Goal: Information Seeking & Learning: Find contact information

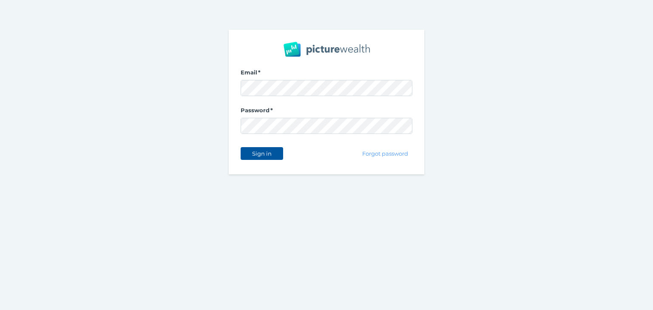
click at [263, 153] on span "Sign in" at bounding box center [261, 153] width 27 height 7
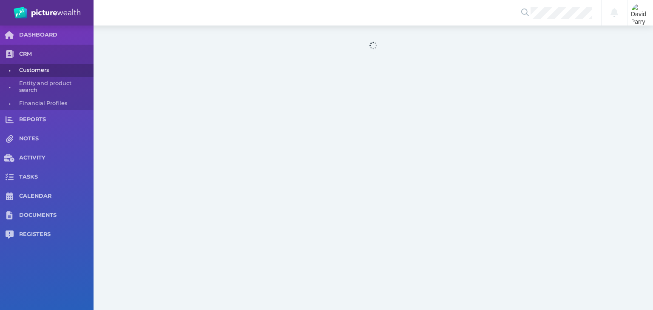
select select "25"
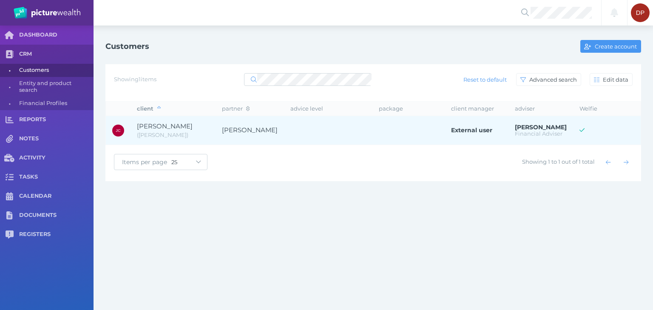
click at [176, 126] on span "[PERSON_NAME]" at bounding box center [165, 126] width 56 height 8
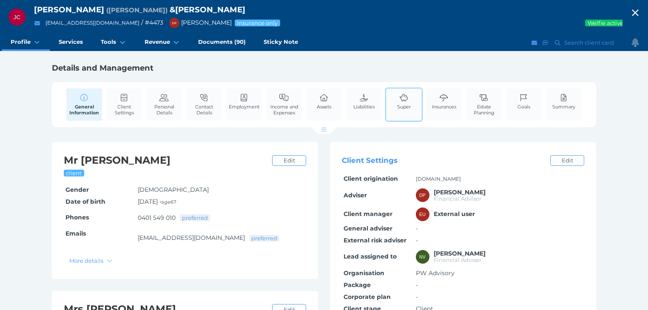
click at [405, 102] on link "Super" at bounding box center [404, 101] width 18 height 26
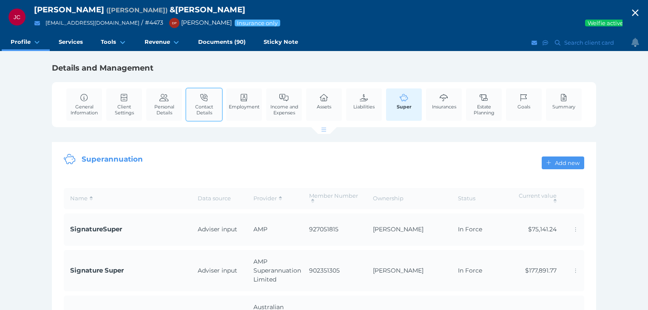
click at [199, 107] on span "Contact Details" at bounding box center [203, 110] width 31 height 12
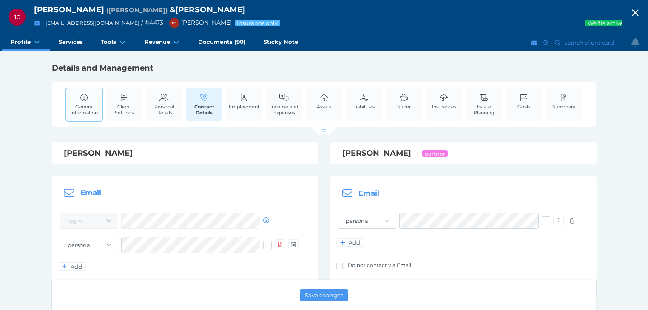
click at [96, 108] on span "General Information" at bounding box center [83, 110] width 31 height 12
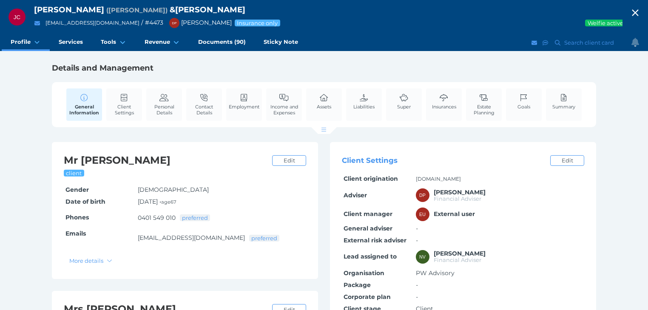
click at [25, 158] on div "[PERSON_NAME]-[PERSON_NAME] ( [PERSON_NAME] ) & [PERSON_NAME] [EMAIL_ADDRESS][D…" at bounding box center [324, 214] width 648 height 428
drag, startPoint x: 416, startPoint y: 179, endPoint x: 447, endPoint y: 179, distance: 31.5
click at [447, 179] on td "[DOMAIN_NAME]" at bounding box center [499, 179] width 170 height 12
click at [459, 175] on td "[DOMAIN_NAME]" at bounding box center [499, 179] width 170 height 12
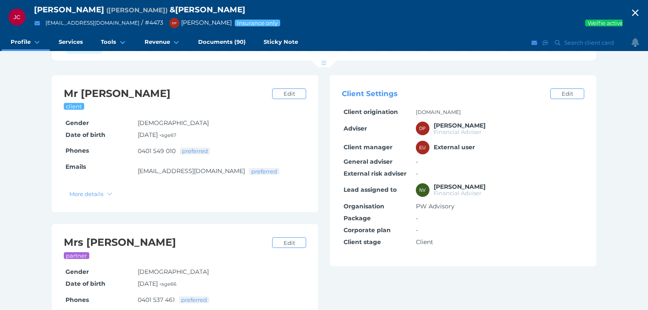
scroll to position [68, 0]
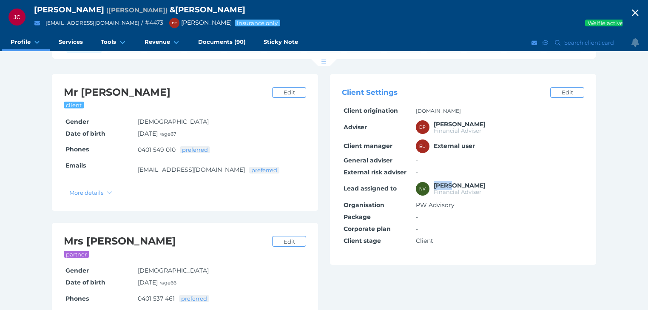
drag, startPoint x: 452, startPoint y: 185, endPoint x: 435, endPoint y: 185, distance: 17.4
click at [435, 185] on span "[PERSON_NAME]" at bounding box center [460, 186] width 52 height 8
click at [510, 214] on td "-" at bounding box center [499, 217] width 170 height 12
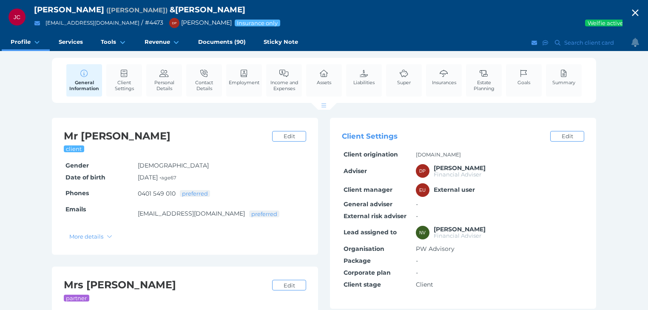
scroll to position [0, 0]
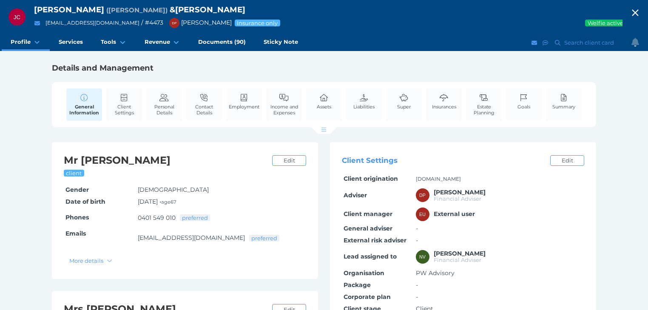
click at [32, 80] on div "[PERSON_NAME]-[PERSON_NAME] ( [PERSON_NAME] ) & [PERSON_NAME] [EMAIL_ADDRESS][D…" at bounding box center [324, 214] width 648 height 428
click at [247, 68] on h1 "Details and Management" at bounding box center [324, 68] width 544 height 10
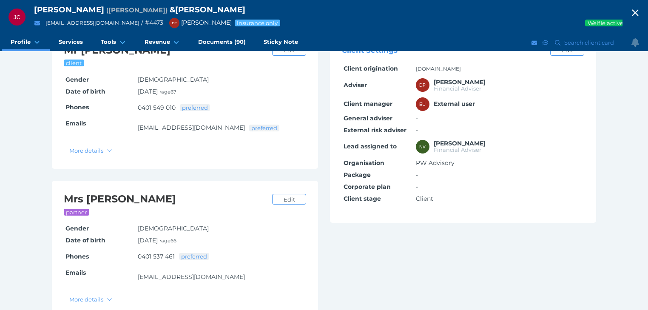
scroll to position [118, 0]
